Goal: Navigation & Orientation: Find specific page/section

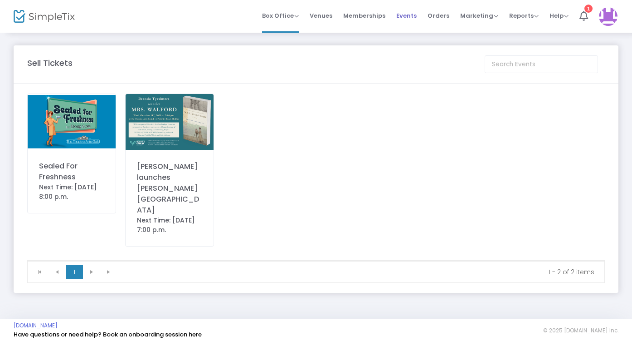
click at [406, 15] on span "Events" at bounding box center [406, 15] width 20 height 23
click at [409, 15] on span "Events" at bounding box center [406, 15] width 20 height 23
